Goal: Information Seeking & Learning: Find specific fact

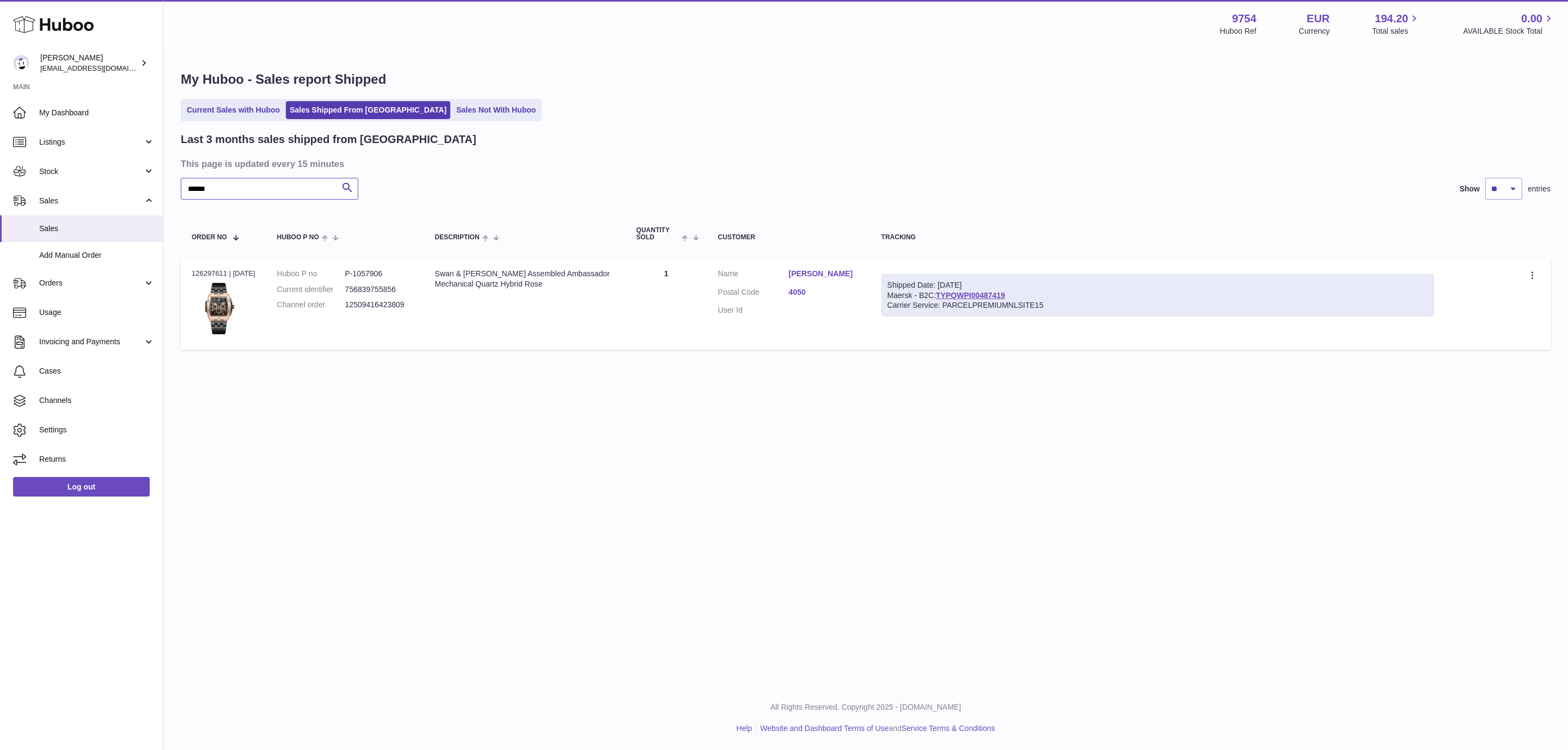
drag, startPoint x: 0, startPoint y: 0, endPoint x: 129, endPoint y: 177, distance: 219.0
click at [181, 178] on input "******" at bounding box center [269, 189] width 177 height 22
paste input "text"
type input "*****"
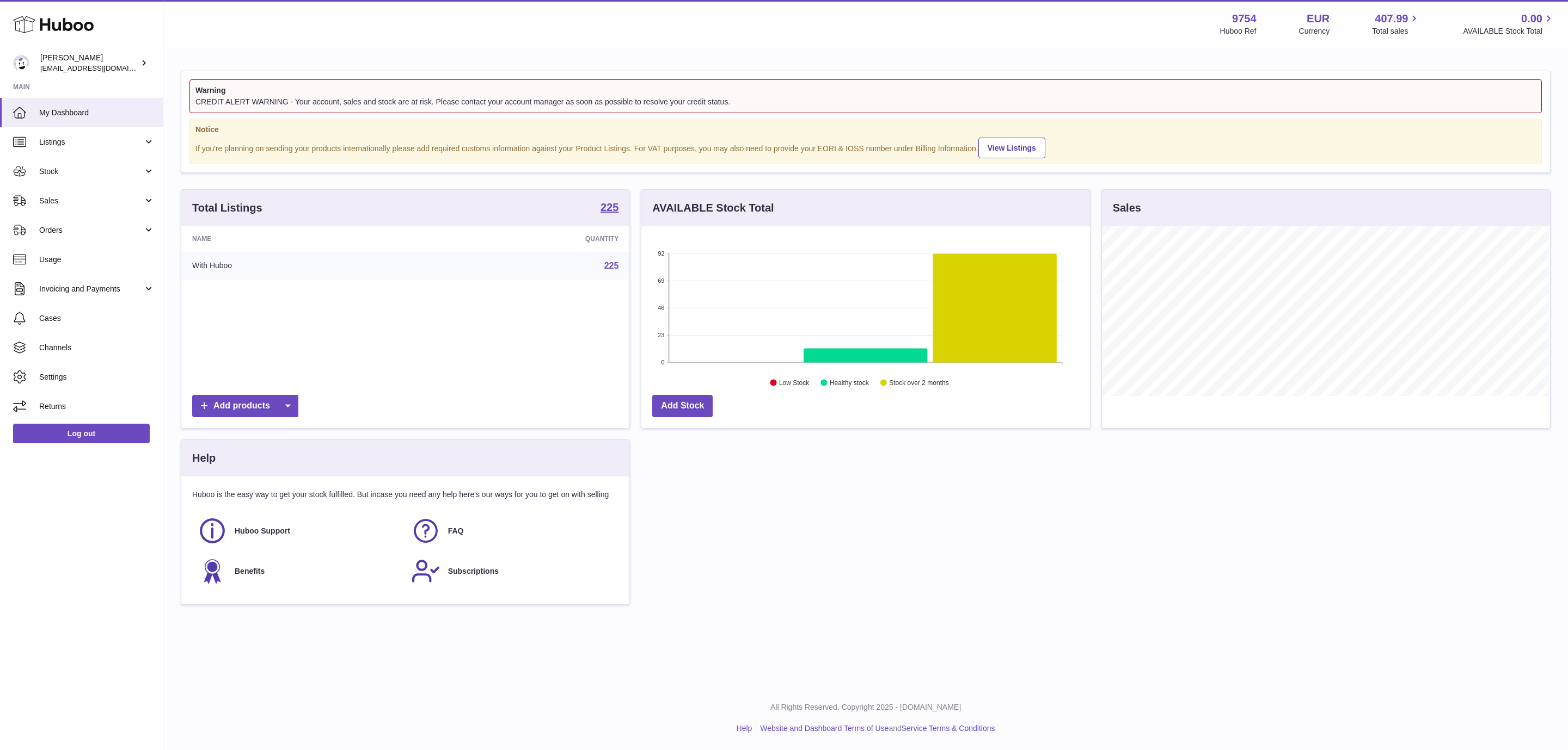
scroll to position [170, 447]
click at [93, 198] on span "Sales" at bounding box center [91, 201] width 104 height 10
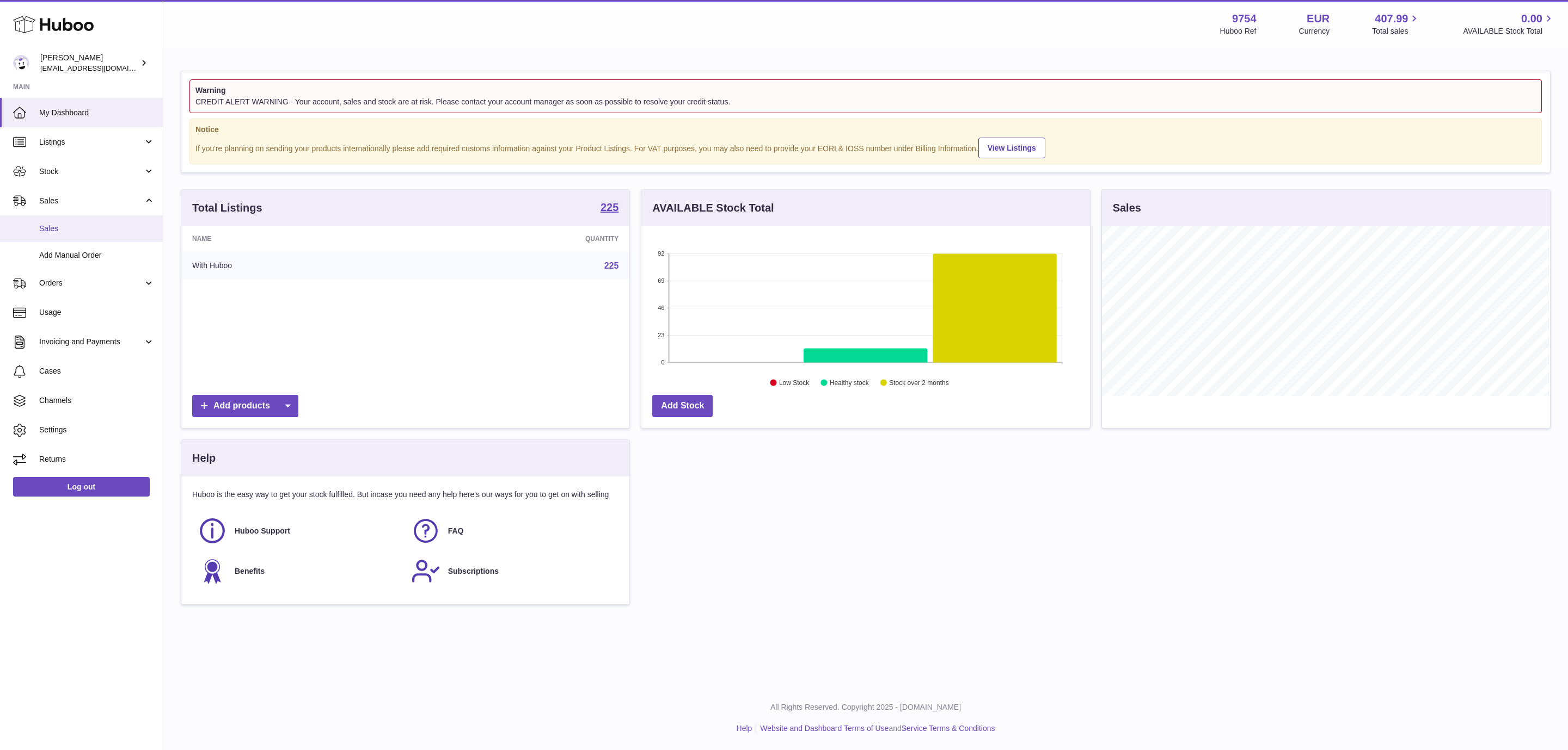
click at [54, 224] on span "Sales" at bounding box center [96, 229] width 116 height 10
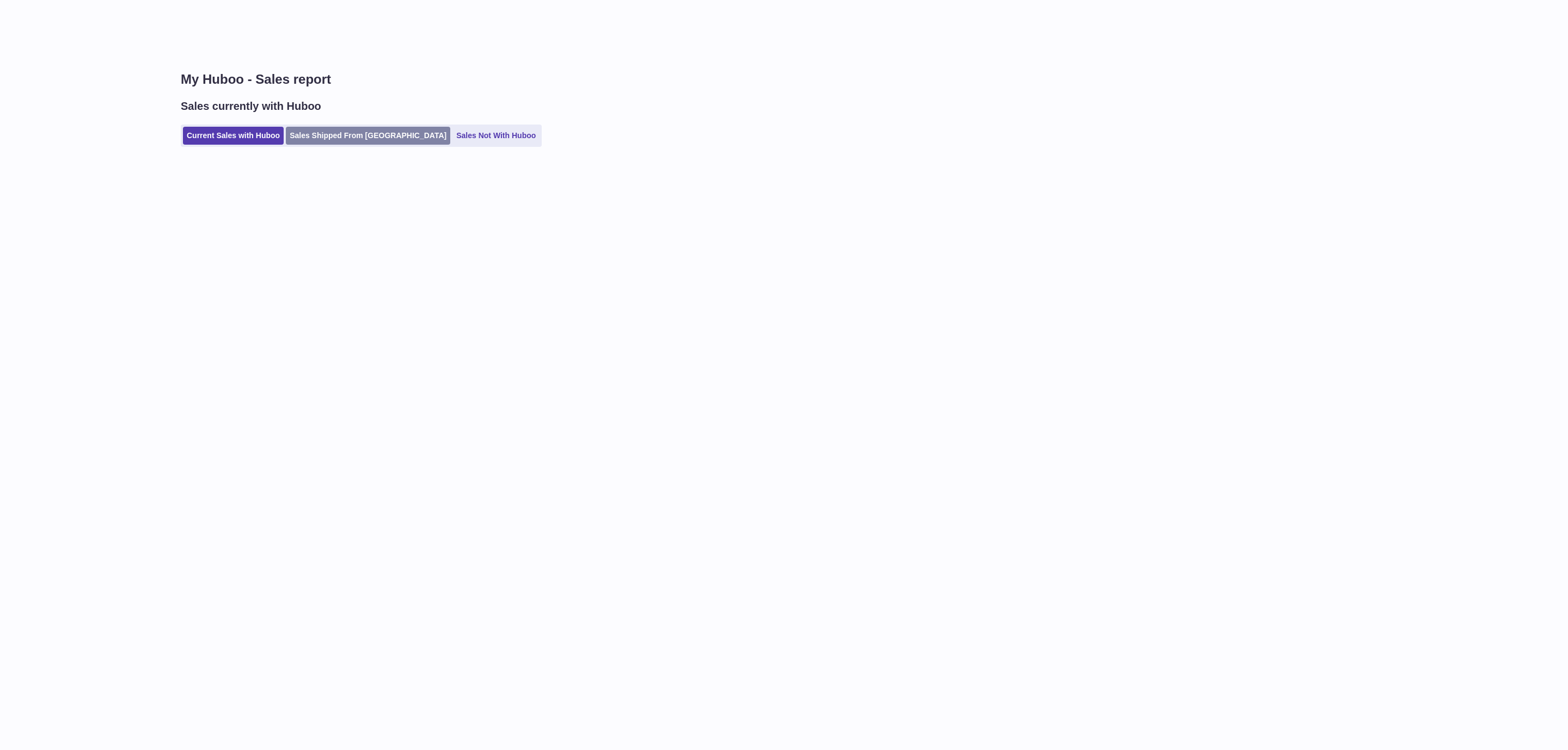
click at [329, 131] on link "Sales Shipped From [GEOGRAPHIC_DATA]" at bounding box center [368, 136] width 165 height 18
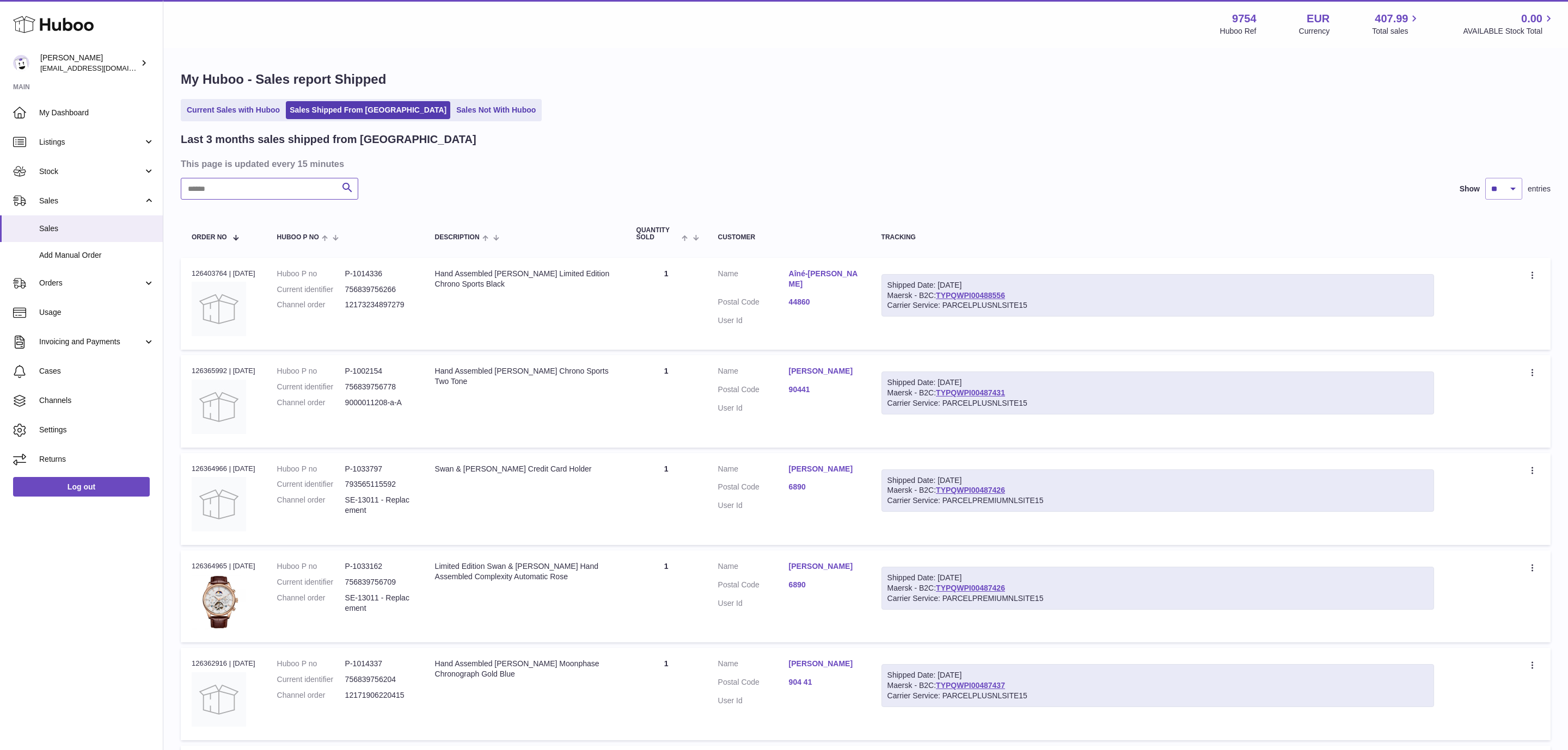
click at [264, 188] on input "text" at bounding box center [269, 189] width 177 height 22
paste input "*****"
type input "*****"
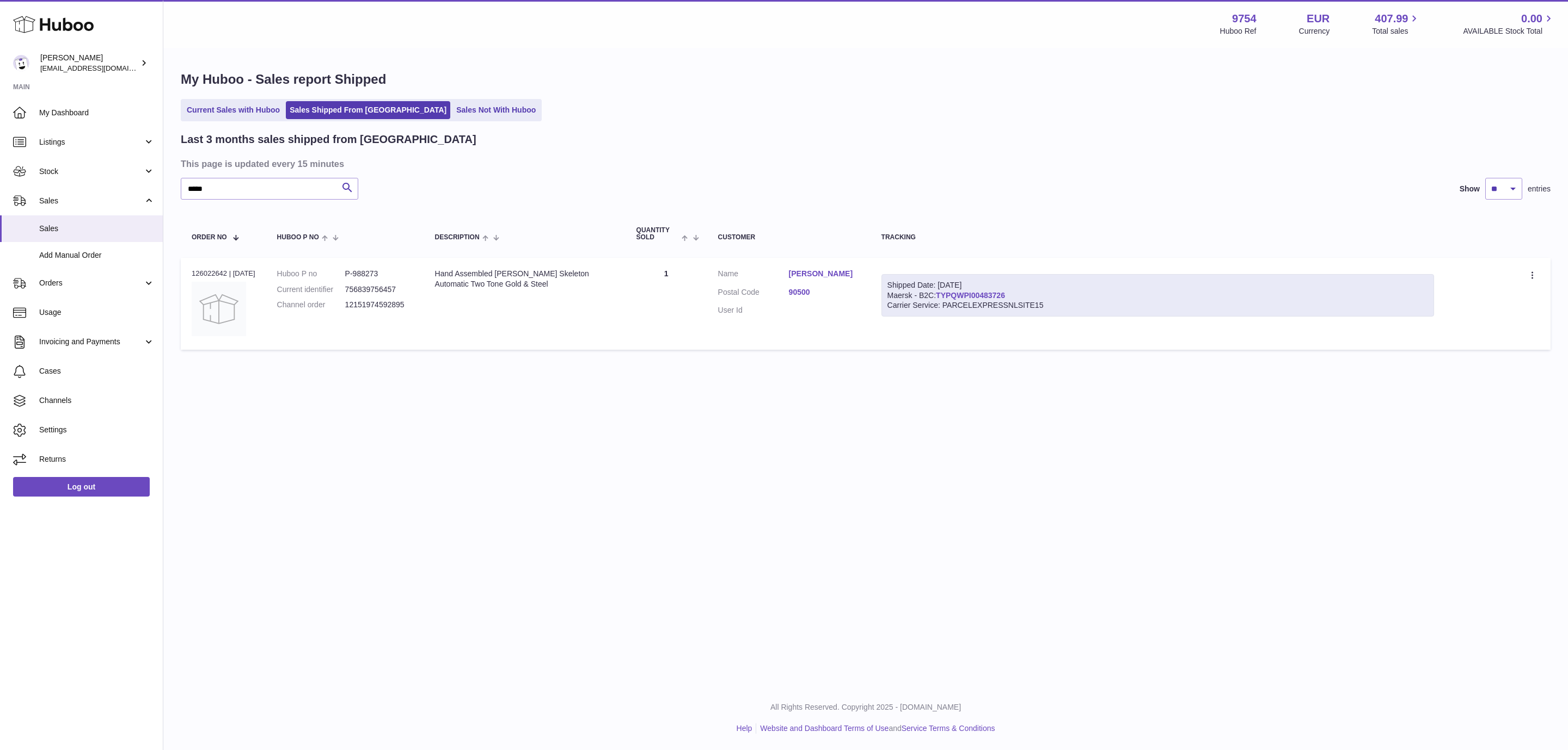
click at [962, 295] on link "TYPQWPI00483726" at bounding box center [970, 295] width 69 height 9
click at [808, 272] on link "Zaid Zafar" at bounding box center [824, 274] width 71 height 10
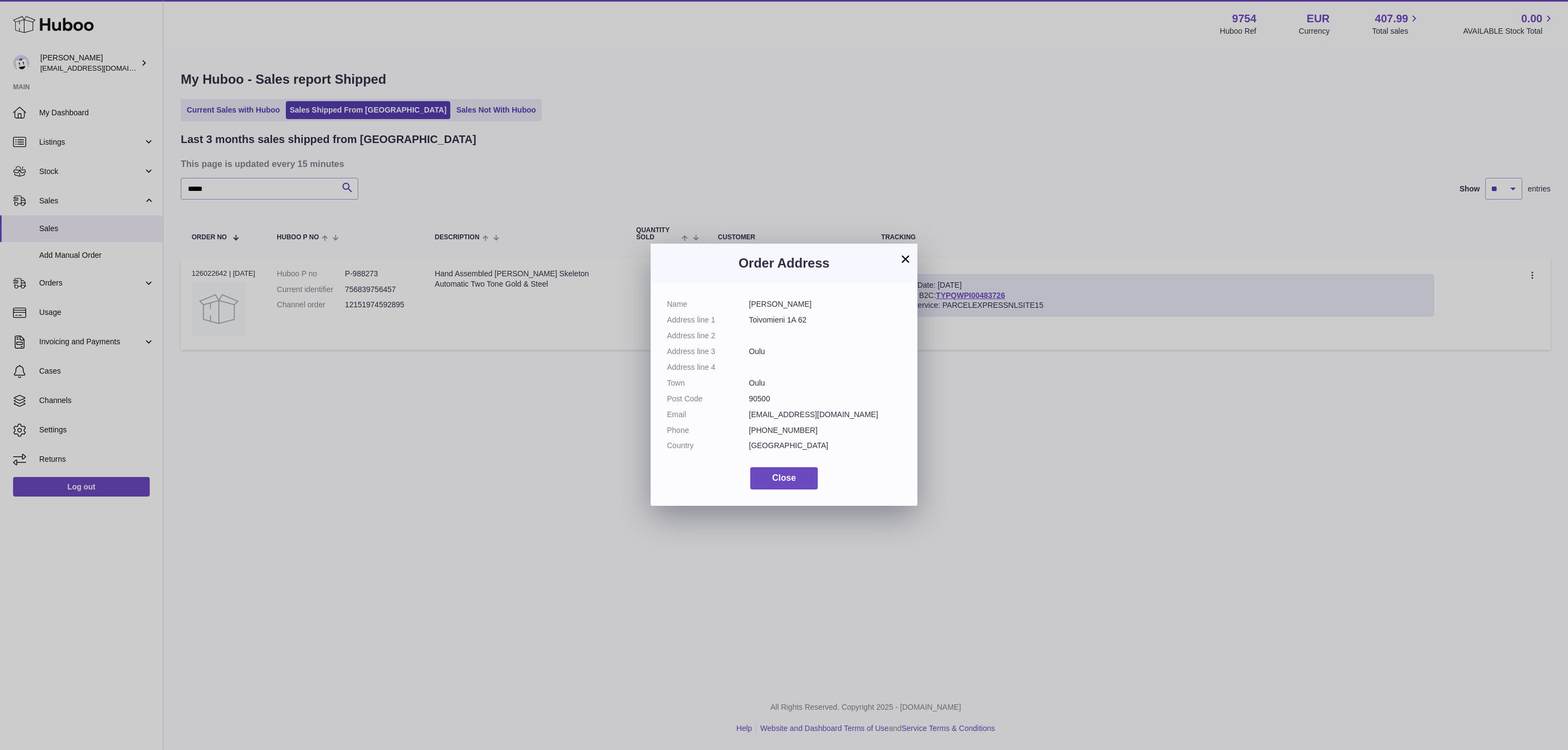
drag, startPoint x: 827, startPoint y: 416, endPoint x: 748, endPoint y: 421, distance: 79.2
click at [748, 421] on dl "Name Zaid Zafar Address line 1 Toivomieni 1A 62 Address line 2 Address line 3 O…" at bounding box center [784, 378] width 234 height 158
copy dl "zaidzafar39@gmail.com"
click at [540, 358] on div "× Order Address Name Zaid Zafar Address line 1 Toivomieni 1A 62 Address line 2 …" at bounding box center [784, 375] width 1568 height 750
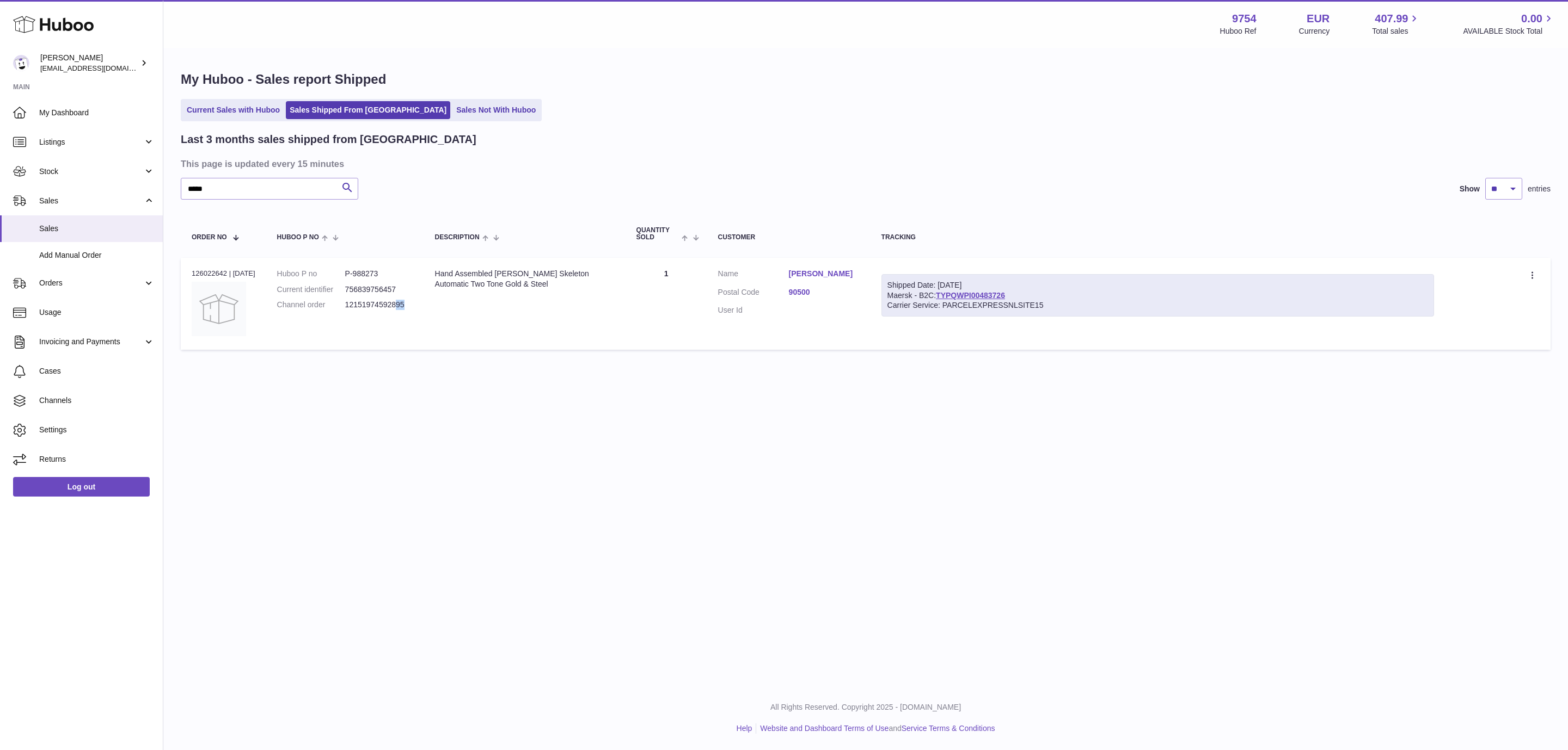
drag, startPoint x: 403, startPoint y: 310, endPoint x: 410, endPoint y: 309, distance: 7.1
click at [401, 310] on dd "12151974592895" at bounding box center [379, 305] width 68 height 10
drag, startPoint x: 410, startPoint y: 309, endPoint x: 280, endPoint y: 321, distance: 130.6
click at [280, 321] on td "Huboo P no P-988273 Current identifier 756839756457 Channel order 12151974592895" at bounding box center [345, 304] width 158 height 92
copy dl "Channel order 12151974592895"
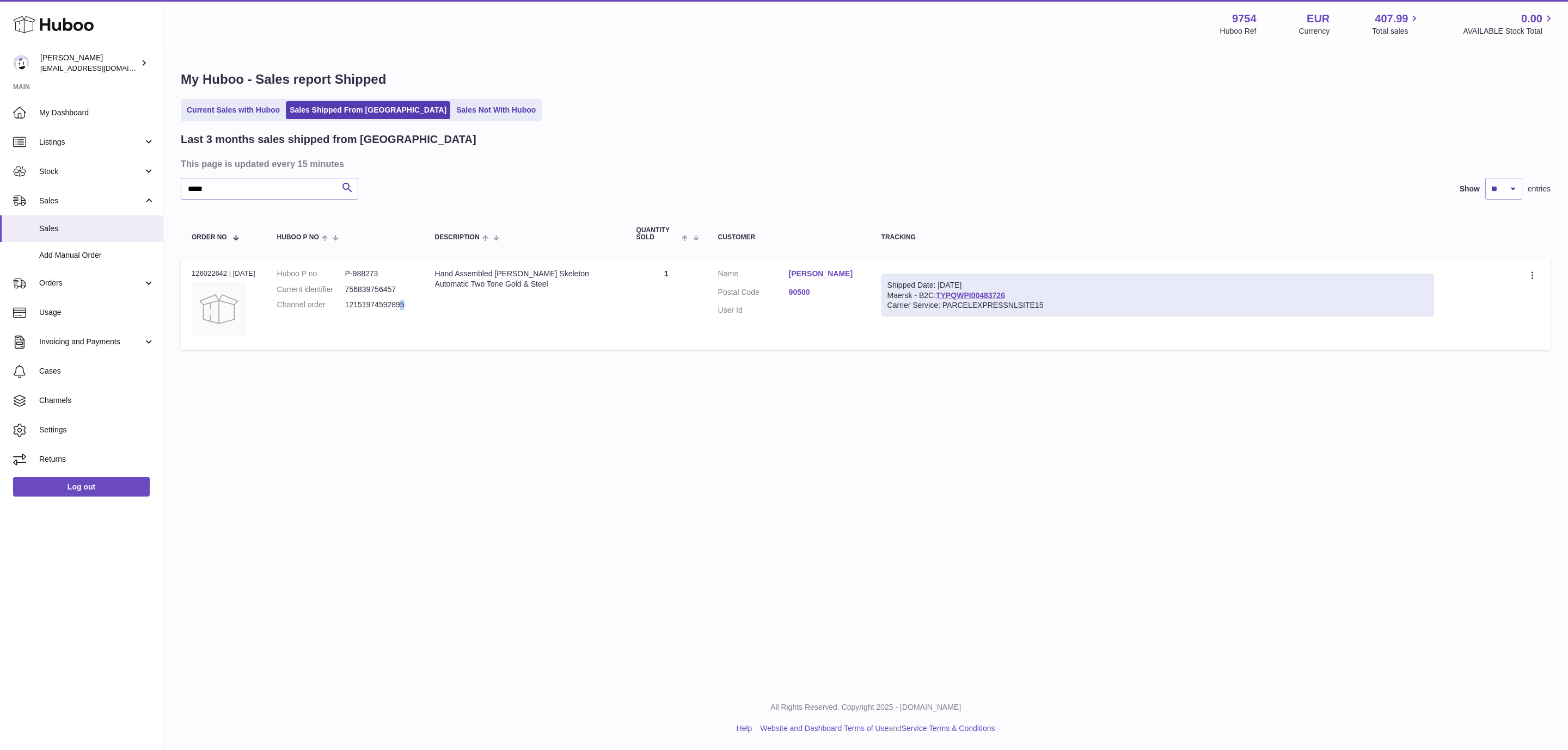
drag, startPoint x: 1016, startPoint y: 291, endPoint x: 883, endPoint y: 298, distance: 133.2
click at [883, 298] on div "Shipped Date: 6th Oct 2025 Maersk - B2C: TYPQWPI00483726 Carrier Service: PARCE…" at bounding box center [1158, 295] width 553 height 43
copy div "Maersk - B2C: TYPQWPI00483726"
